Goal: Navigation & Orientation: Understand site structure

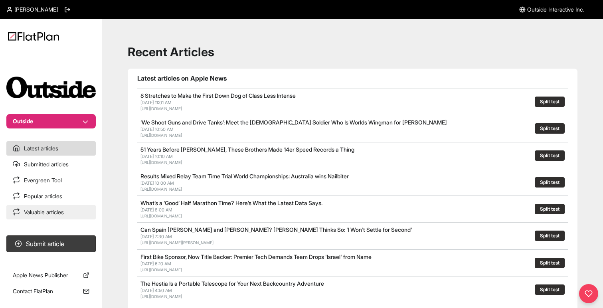
click at [34, 207] on link "Valuable articles" at bounding box center [50, 212] width 89 height 14
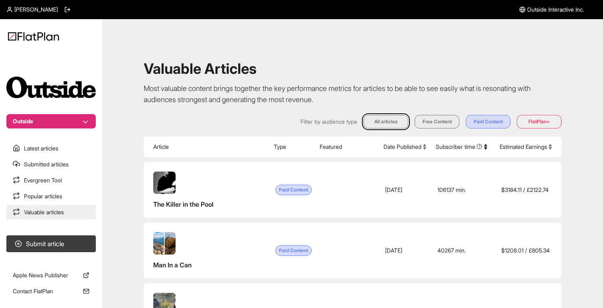
click at [37, 206] on link "Valuable articles" at bounding box center [50, 212] width 89 height 14
click at [41, 194] on link "Popular articles" at bounding box center [50, 196] width 89 height 14
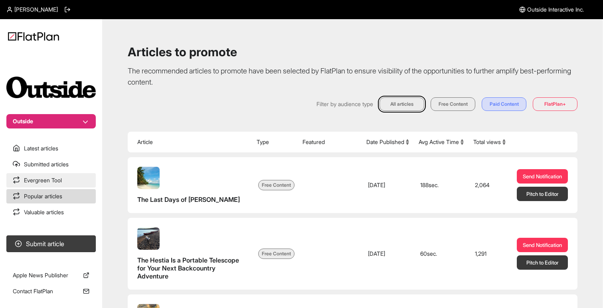
click at [44, 180] on link "Evergreen Tool" at bounding box center [50, 180] width 89 height 14
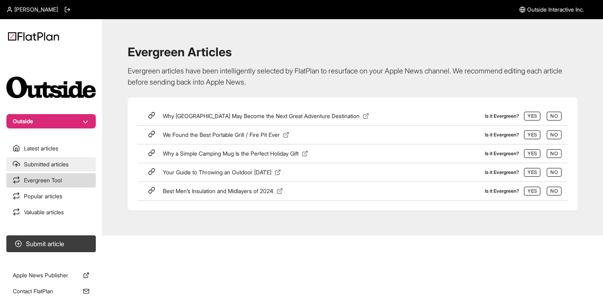
click at [45, 167] on link "Submitted articles" at bounding box center [50, 164] width 89 height 14
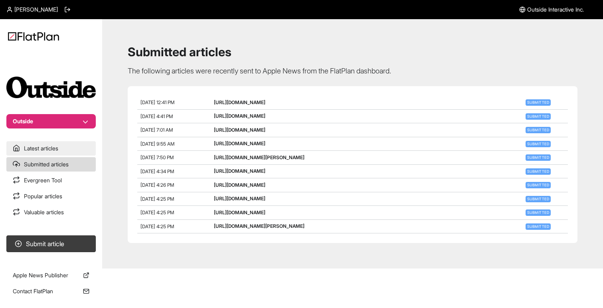
click at [50, 151] on link "Latest articles" at bounding box center [50, 148] width 89 height 14
